Goal: Task Accomplishment & Management: Use online tool/utility

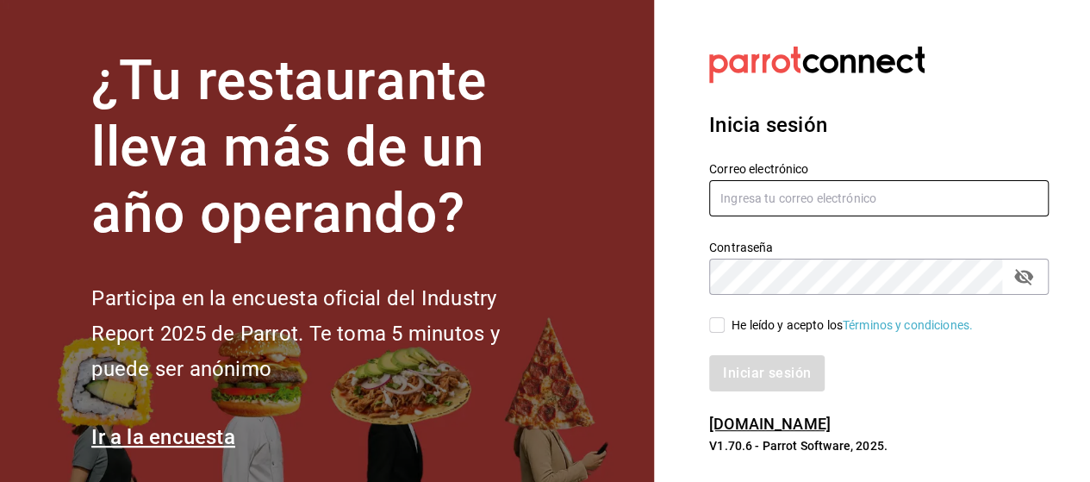
type input "marco.ramirez@grupocosteno.com"
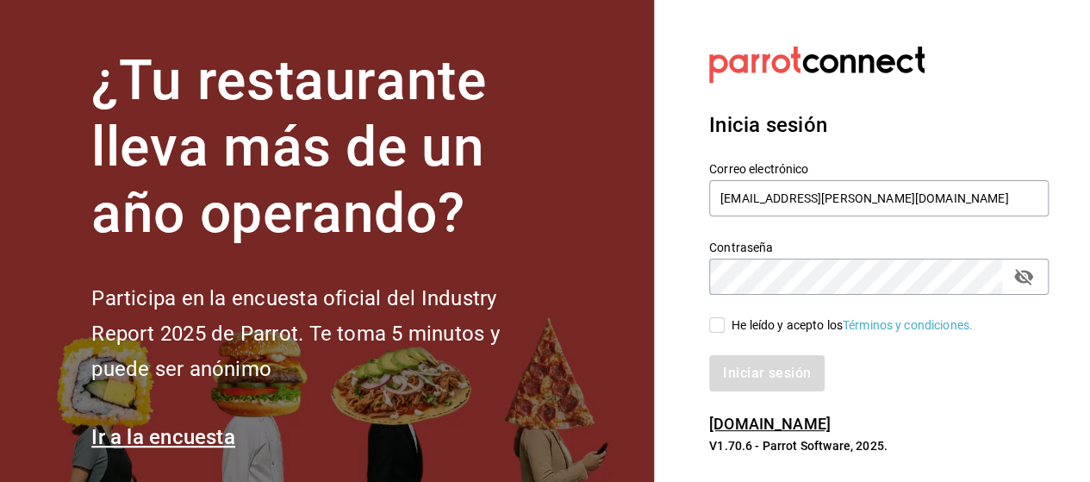
click at [714, 325] on input "He leído y acepto los Términos y condiciones." at bounding box center [717, 325] width 16 height 16
checkbox input "true"
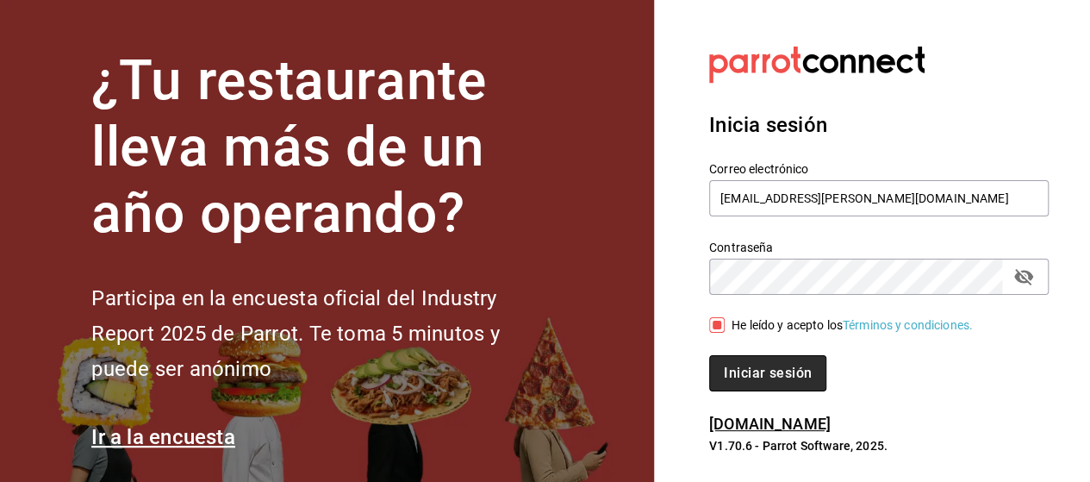
click at [807, 374] on button "Iniciar sesión" at bounding box center [767, 373] width 117 height 36
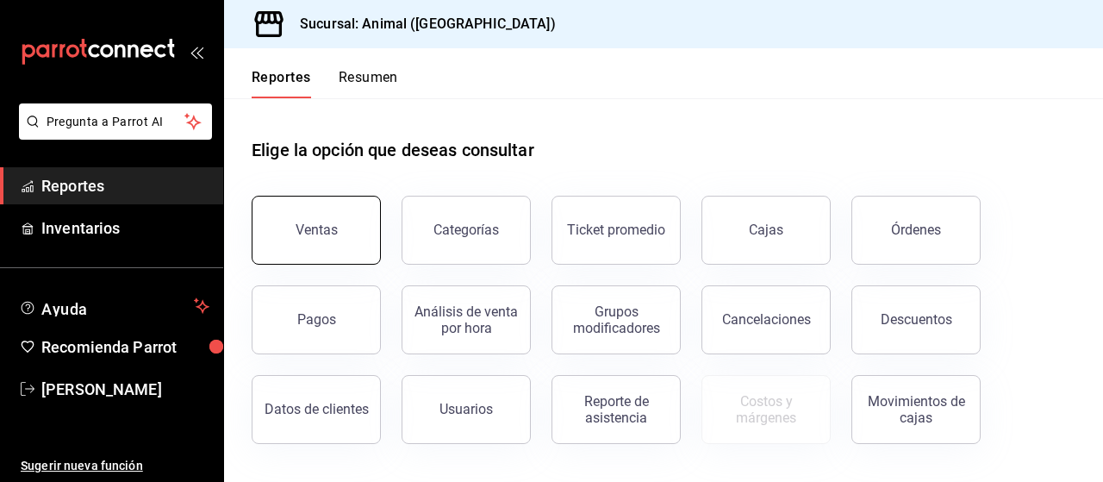
click at [319, 250] on button "Ventas" at bounding box center [316, 230] width 129 height 69
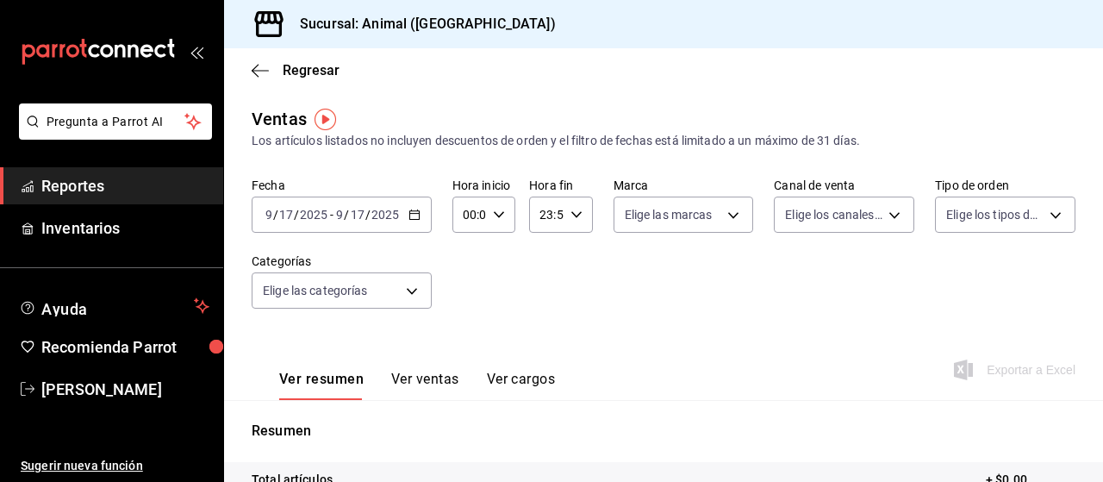
click at [413, 211] on icon "button" at bounding box center [415, 215] width 12 height 12
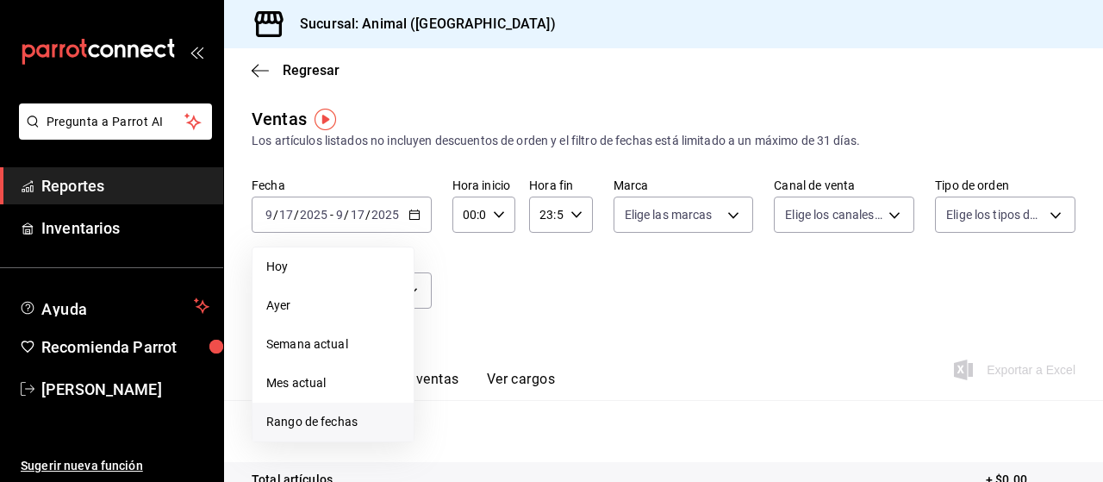
click at [315, 419] on span "Rango de fechas" at bounding box center [333, 422] width 134 height 18
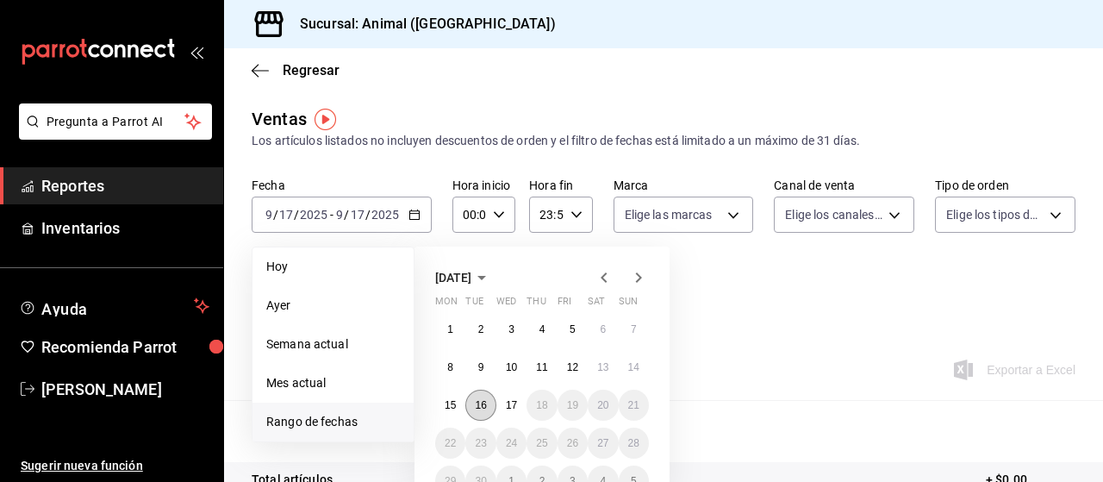
click at [477, 401] on abbr "16" at bounding box center [480, 405] width 11 height 12
click at [514, 406] on abbr "17" at bounding box center [511, 405] width 11 height 12
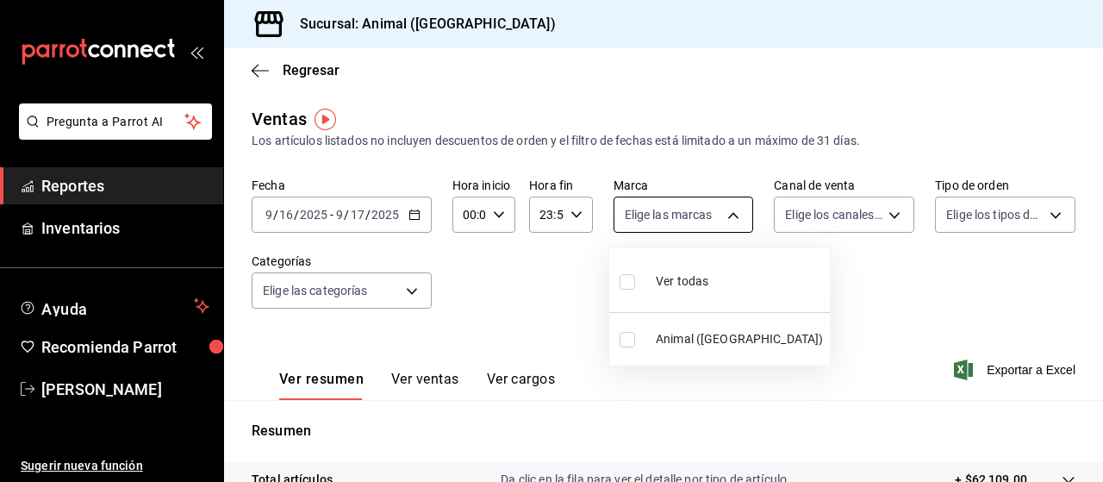
click at [725, 215] on body "Pregunta a Parrot AI Reportes Inventarios Ayuda Recomienda Parrot Marco Ramiez …" at bounding box center [551, 241] width 1103 height 482
click at [629, 282] on input "checkbox" at bounding box center [628, 282] width 16 height 16
checkbox input "true"
type input "96838179-8fbb-4073-aae3-1789726318c8"
checkbox input "true"
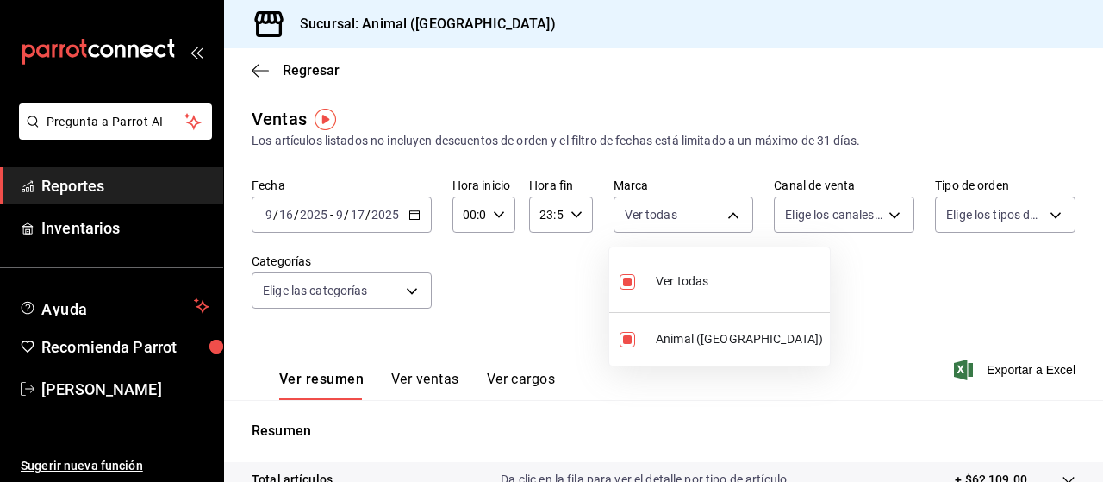
click at [883, 213] on div at bounding box center [551, 241] width 1103 height 482
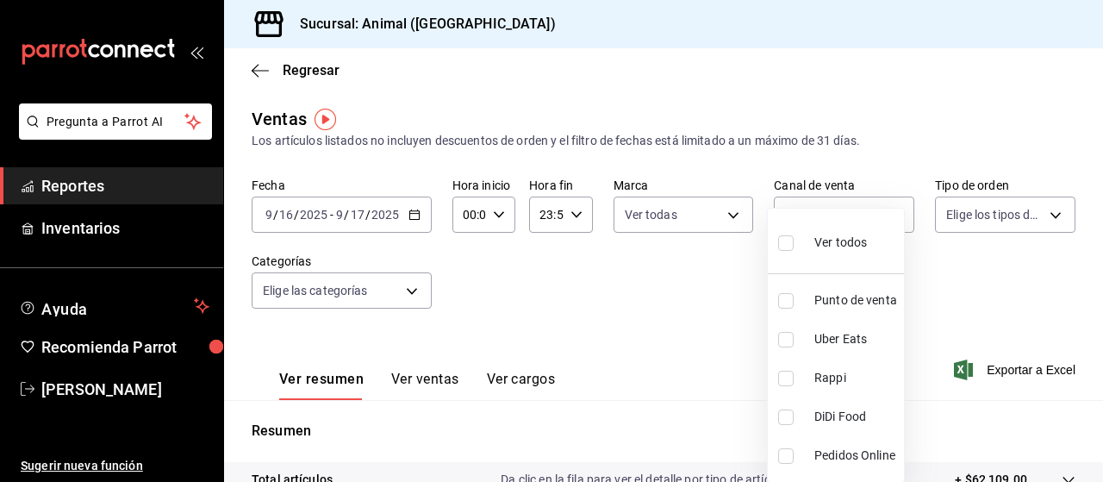
click at [883, 213] on body "Pregunta a Parrot AI Reportes Inventarios Ayuda Recomienda Parrot Marco Ramiez …" at bounding box center [551, 241] width 1103 height 482
click at [783, 240] on input "checkbox" at bounding box center [786, 243] width 16 height 16
checkbox input "true"
type input "PARROT,UBER_EATS,RAPPI,DIDI_FOOD,ONLINE"
checkbox input "true"
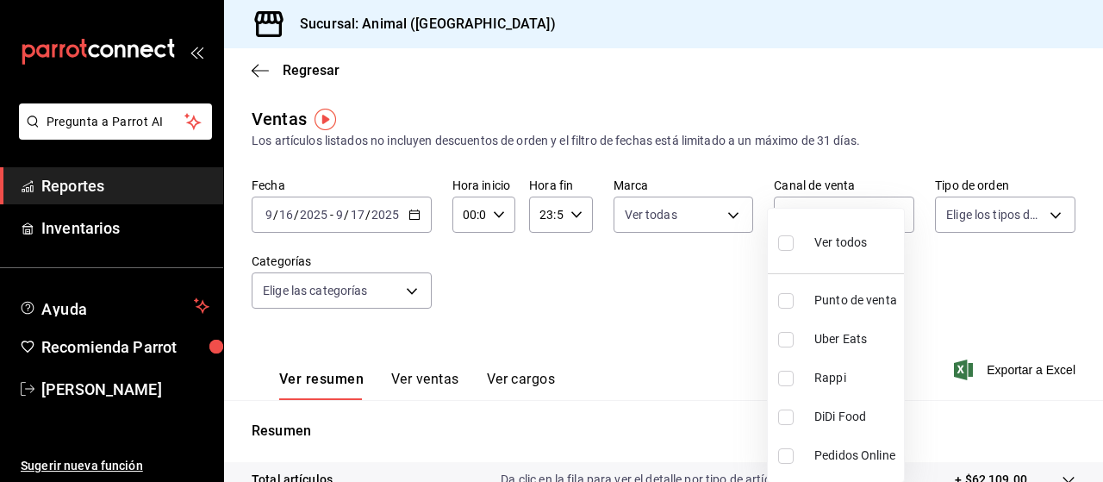
checkbox input "true"
click at [1052, 241] on div at bounding box center [551, 241] width 1103 height 482
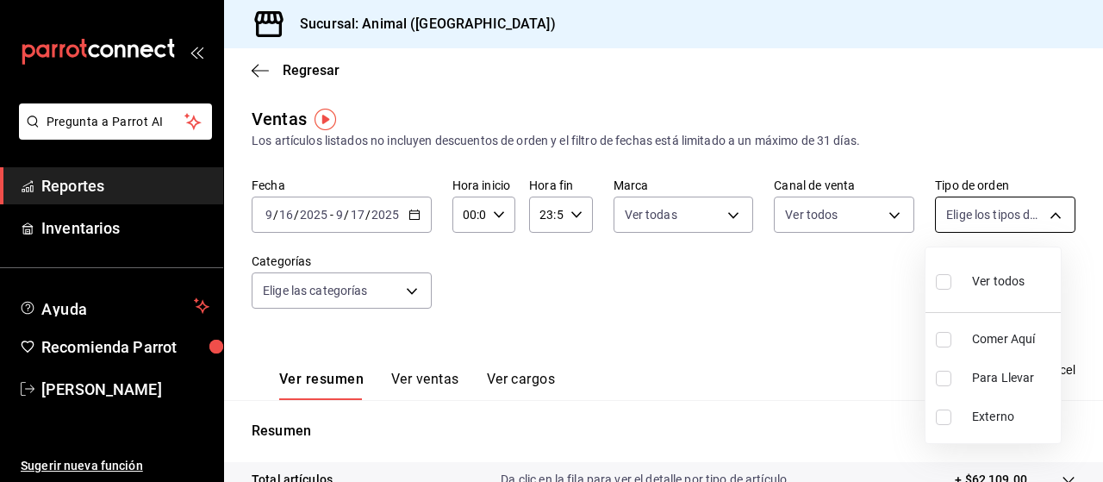
click at [1045, 215] on body "Pregunta a Parrot AI Reportes Inventarios Ayuda Recomienda Parrot Marco Ramiez …" at bounding box center [551, 241] width 1103 height 482
click at [941, 288] on input "checkbox" at bounding box center [944, 282] width 16 height 16
checkbox input "true"
type input "89cc3392-1a89-49ed-91c4-e66ea58282e1,025cf6ae-25b7-4698-bb98-3d77af74a196,EXTER…"
checkbox input "true"
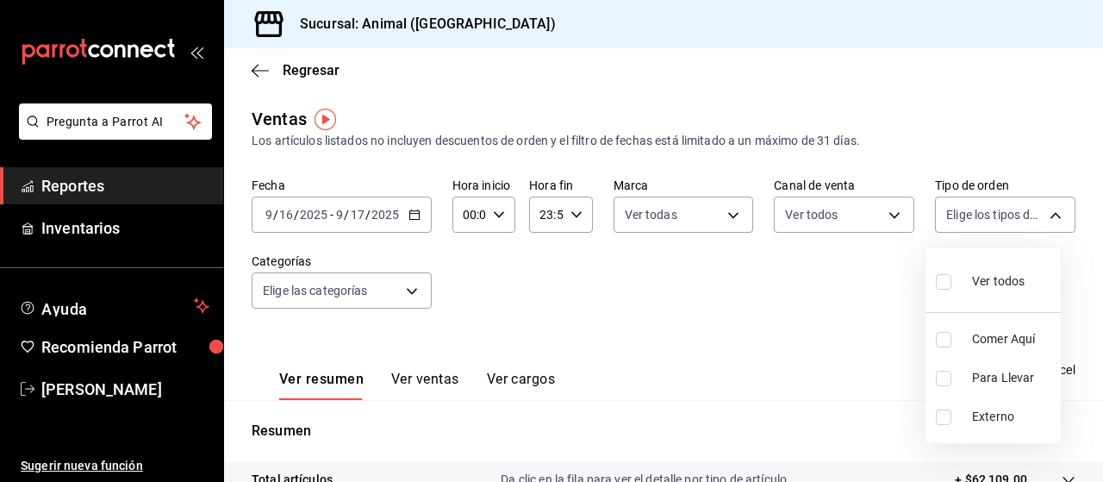
checkbox input "true"
click at [740, 413] on div at bounding box center [551, 241] width 1103 height 482
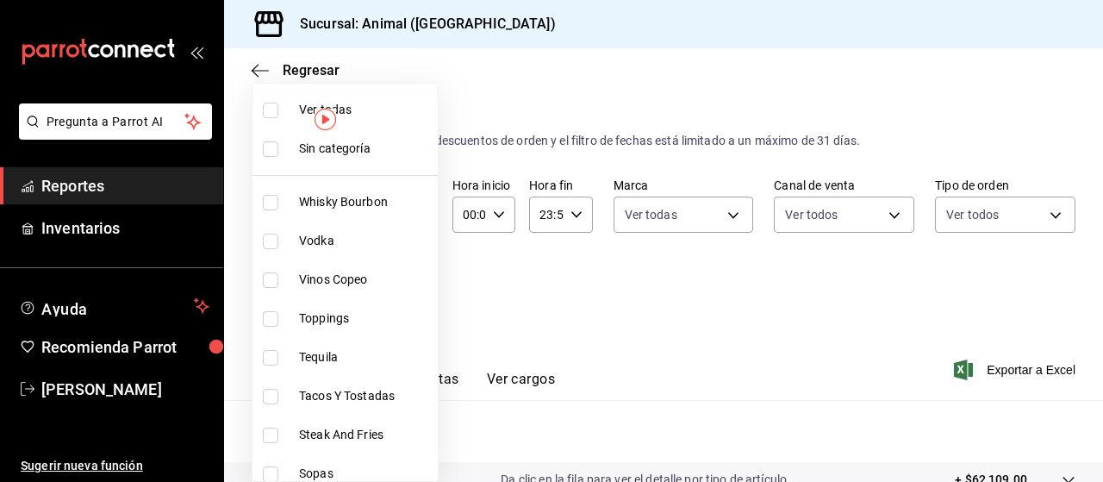
click at [415, 288] on body "Pregunta a Parrot AI Reportes Inventarios Ayuda Recomienda Parrot Marco Ramiez …" at bounding box center [551, 241] width 1103 height 482
click at [263, 115] on input "checkbox" at bounding box center [271, 111] width 16 height 16
checkbox input "true"
type input "696422f3-042f-4992-a796-20cec1d2addd,ab2f2cdd-2d2d-455a-bd59-969ed93fbee5,5744a…"
checkbox input "true"
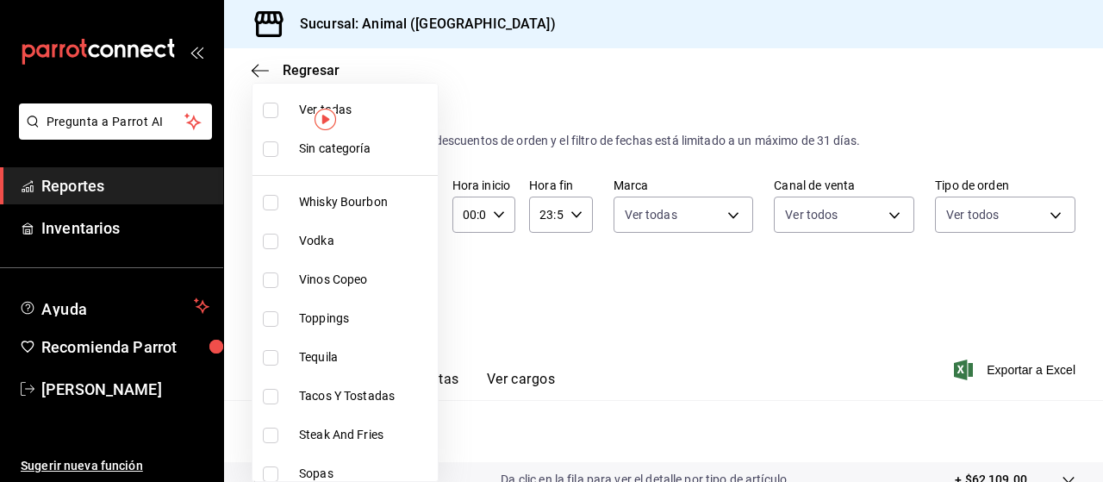
checkbox input "true"
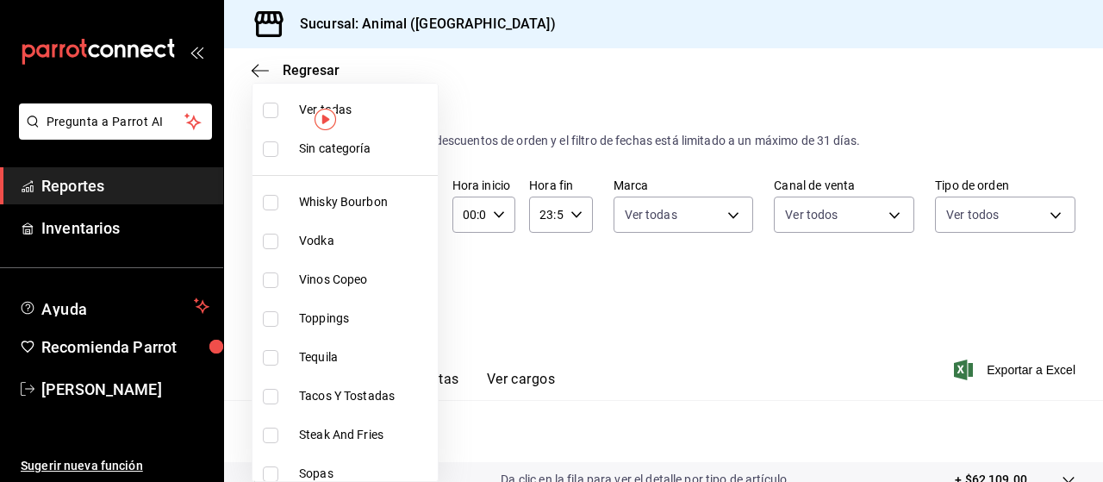
checkbox input "true"
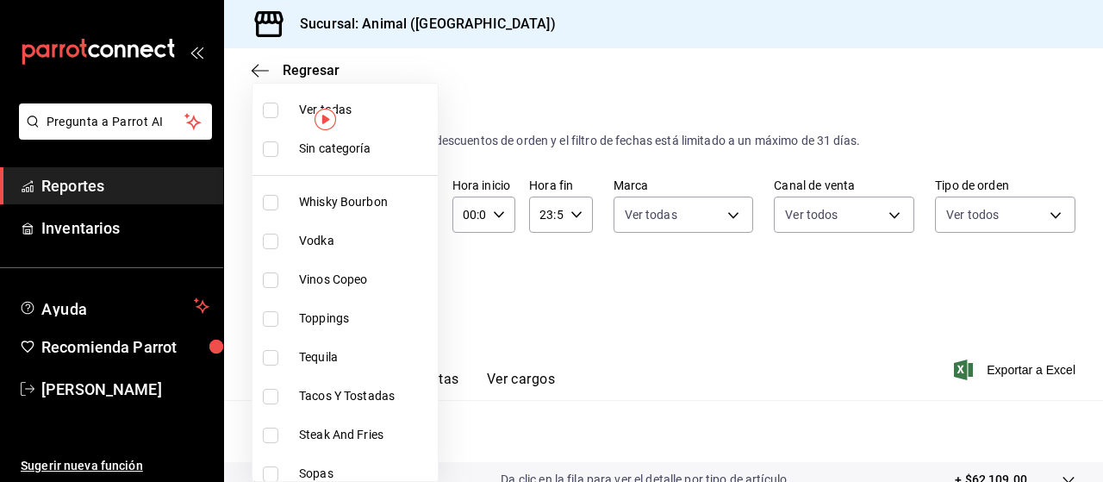
checkbox input "true"
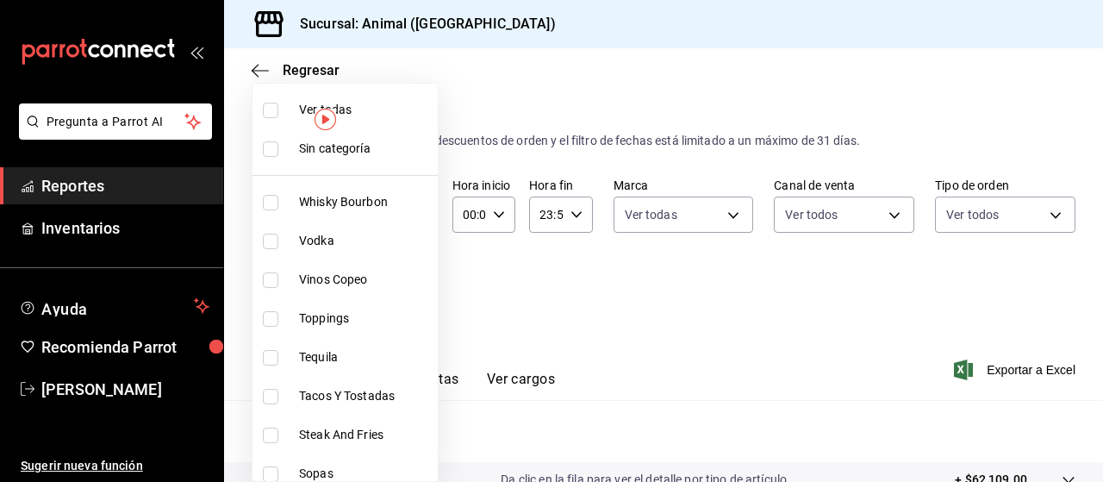
checkbox input "true"
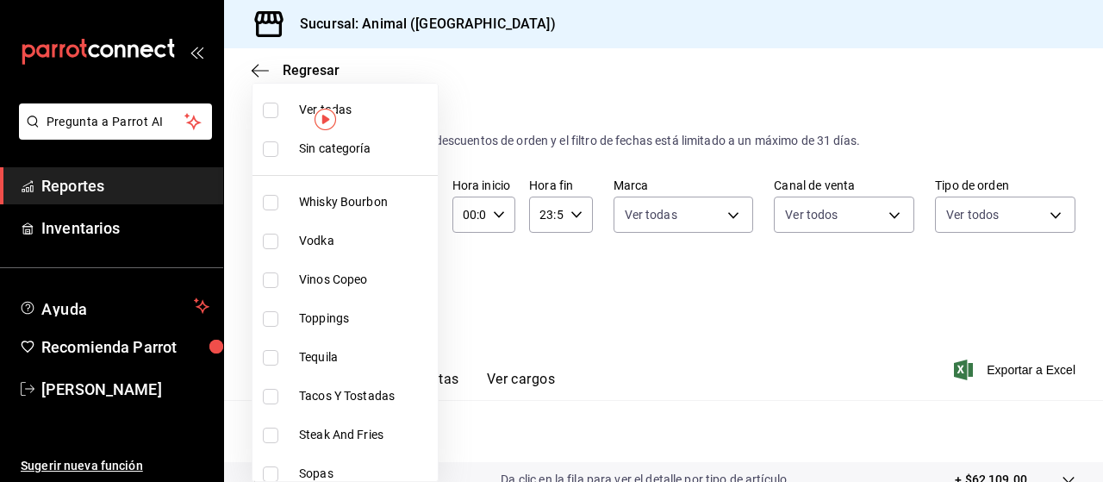
checkbox input "true"
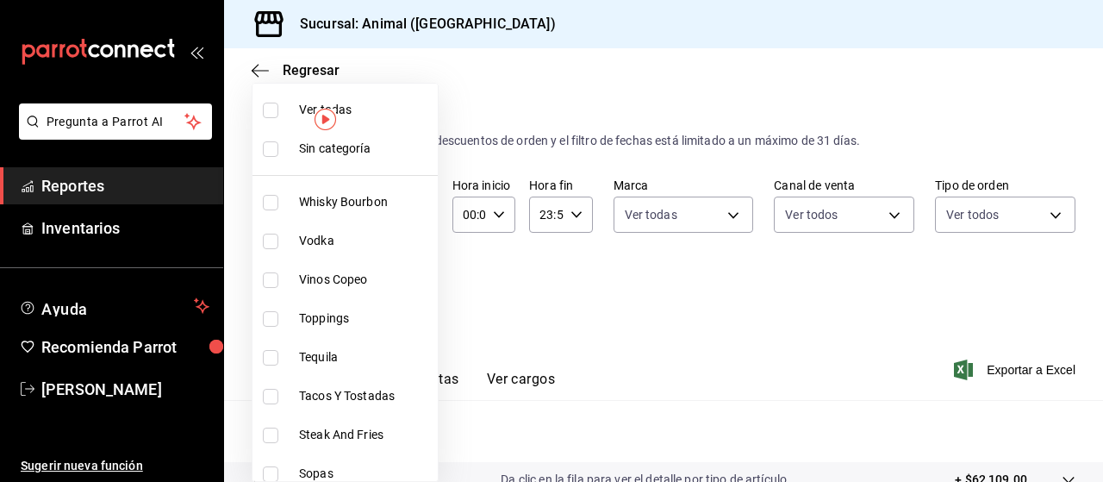
checkbox input "true"
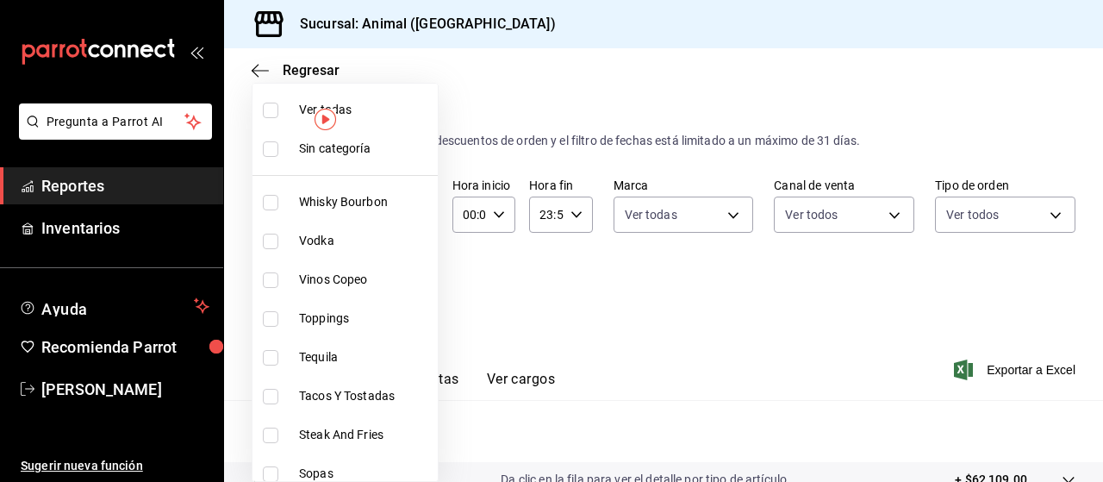
checkbox input "true"
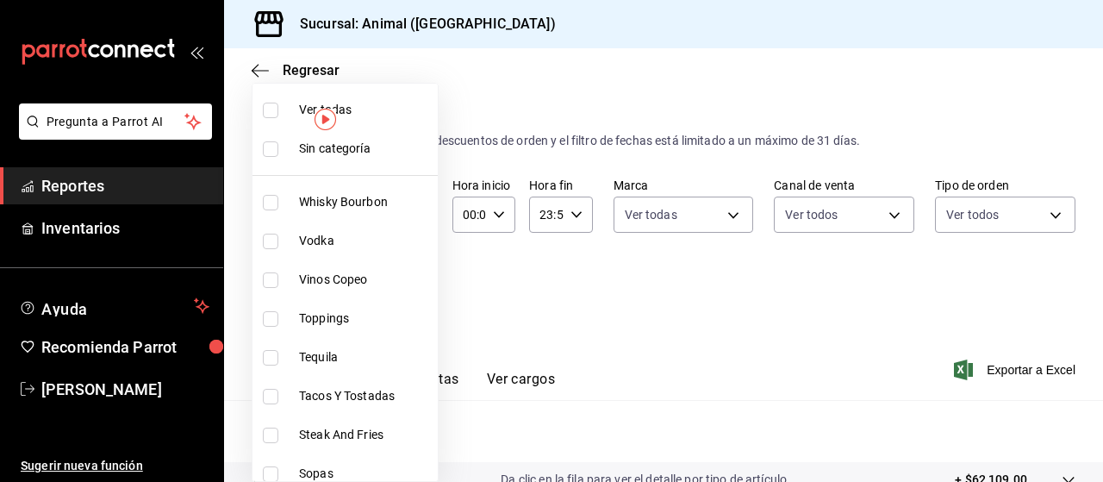
checkbox input "true"
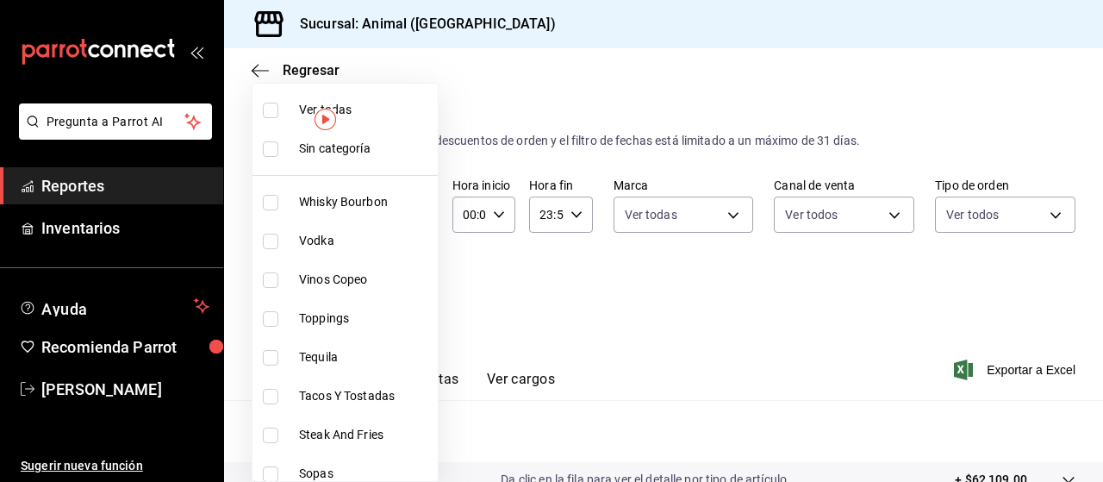
checkbox input "true"
click at [630, 255] on div at bounding box center [551, 241] width 1103 height 482
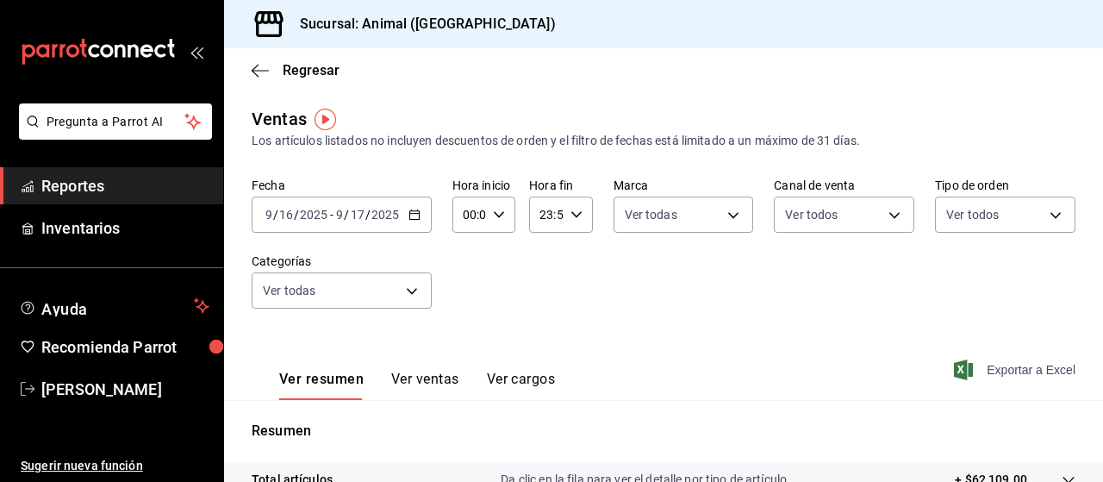
click at [976, 372] on span "Exportar a Excel" at bounding box center [1016, 369] width 118 height 21
